Goal: Task Accomplishment & Management: Manage account settings

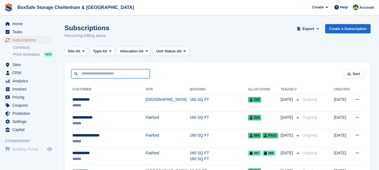
click at [85, 71] on input "text" at bounding box center [110, 73] width 79 height 9
type input "*****"
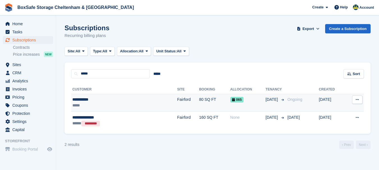
click at [86, 100] on div "**********" at bounding box center [104, 100] width 64 height 6
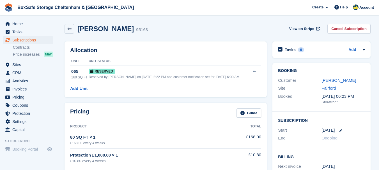
click at [379, 0] on html "BoxSafe Storage Cheltenham & Fairford Create Subscription Invoice Contact Deal …" at bounding box center [189, 85] width 379 height 170
click at [27, 22] on span "Home" at bounding box center [29, 24] width 34 height 8
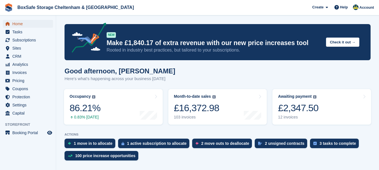
click at [21, 22] on span "Home" at bounding box center [29, 24] width 34 height 8
click at [22, 23] on span "Home" at bounding box center [29, 24] width 34 height 8
click at [26, 26] on span "Home" at bounding box center [29, 24] width 34 height 8
click at [300, 110] on div "£2,347.50" at bounding box center [298, 108] width 40 height 12
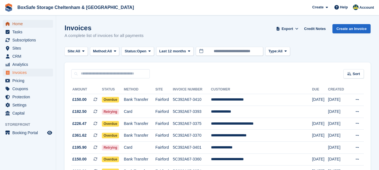
click at [16, 23] on span "Home" at bounding box center [29, 24] width 34 height 8
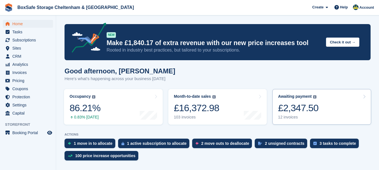
click at [292, 110] on div "£2,347.50" at bounding box center [298, 108] width 40 height 12
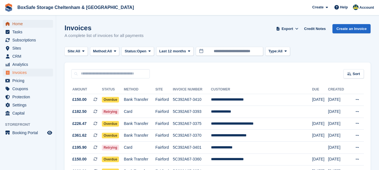
drag, startPoint x: 21, startPoint y: 25, endPoint x: 25, endPoint y: 27, distance: 4.2
click at [25, 27] on span "Home" at bounding box center [29, 24] width 34 height 8
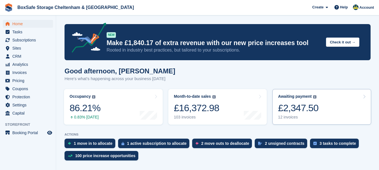
click at [299, 110] on div "£2,347.50" at bounding box center [298, 108] width 40 height 12
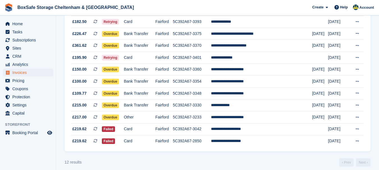
scroll to position [92, 0]
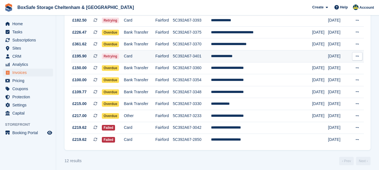
click at [248, 58] on td "**********" at bounding box center [261, 57] width 101 height 12
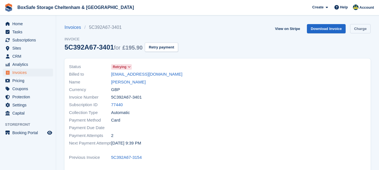
click at [359, 28] on link "Charge" at bounding box center [360, 28] width 20 height 9
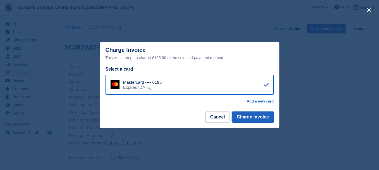
click at [252, 116] on button "Charge Invoice" at bounding box center [253, 117] width 42 height 11
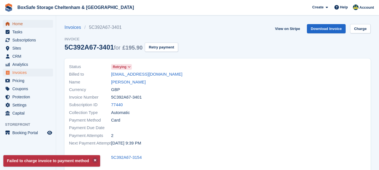
click at [28, 25] on span "Home" at bounding box center [29, 24] width 34 height 8
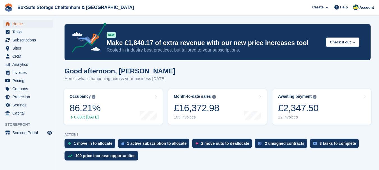
click at [24, 26] on span "Home" at bounding box center [29, 24] width 34 height 8
click at [289, 101] on div "Awaiting payment The total outstanding balance on all open invoices. £2,347.50 …" at bounding box center [298, 107] width 40 height 26
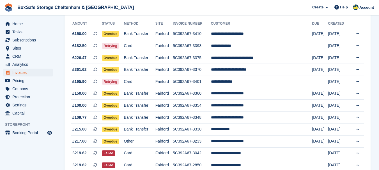
scroll to position [95, 0]
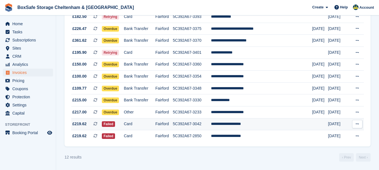
click at [243, 126] on td "**********" at bounding box center [261, 124] width 101 height 12
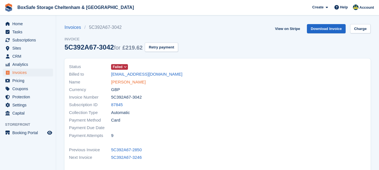
click at [124, 82] on link "[PERSON_NAME]" at bounding box center [128, 82] width 35 height 6
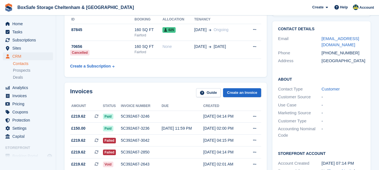
scroll to position [125, 0]
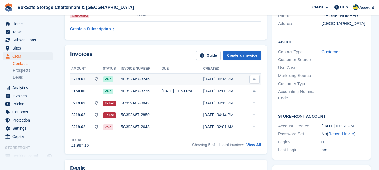
click at [128, 81] on div "5C392A67-3246" at bounding box center [141, 79] width 41 height 6
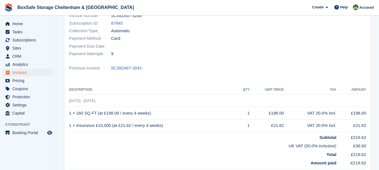
scroll to position [81, 0]
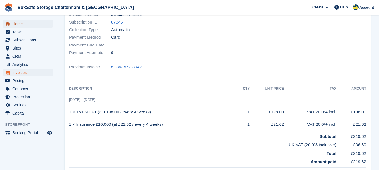
click at [16, 24] on span "Home" at bounding box center [29, 24] width 34 height 8
